Goal: Task Accomplishment & Management: Manage account settings

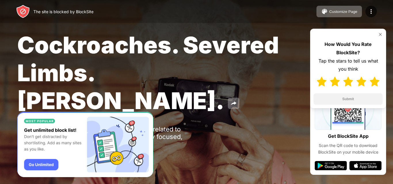
click at [373, 83] on img at bounding box center [375, 82] width 10 height 10
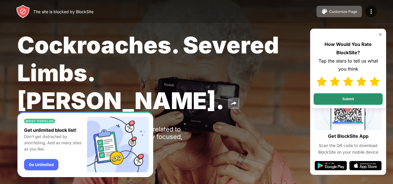
click at [357, 97] on button "Submit" at bounding box center [347, 99] width 69 height 12
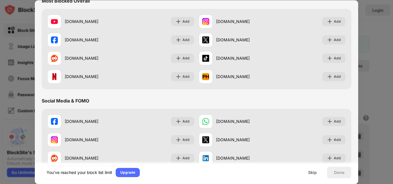
scroll to position [6, 0]
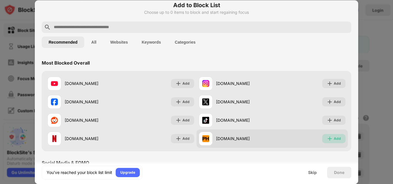
click at [327, 137] on img at bounding box center [330, 139] width 6 height 6
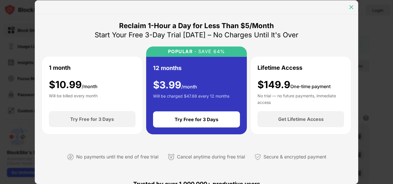
click at [351, 5] on img at bounding box center [351, 7] width 6 height 6
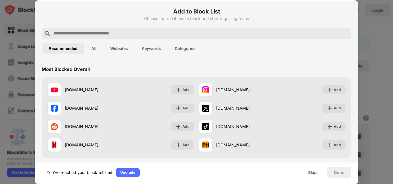
click at [127, 45] on button "Websites" at bounding box center [118, 49] width 31 height 12
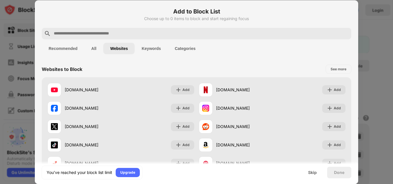
click at [146, 51] on button "Keywords" at bounding box center [151, 49] width 33 height 12
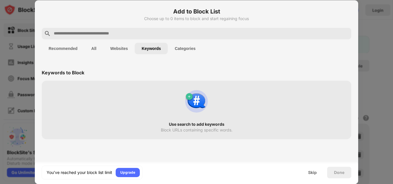
click at [112, 33] on input "text" at bounding box center [201, 33] width 296 height 7
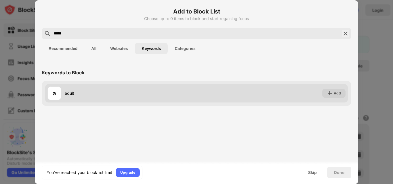
type input "*****"
click at [54, 97] on div "a" at bounding box center [54, 93] width 3 height 9
